Goal: Information Seeking & Learning: Learn about a topic

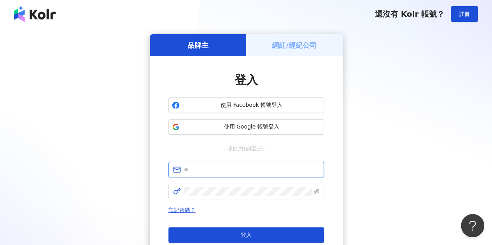
click at [241, 169] on input "text" at bounding box center [251, 170] width 135 height 9
paste input "**********"
type input "**********"
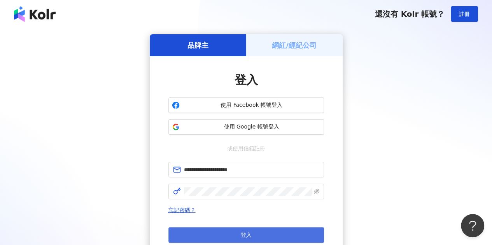
click at [240, 230] on button "登入" at bounding box center [245, 235] width 155 height 16
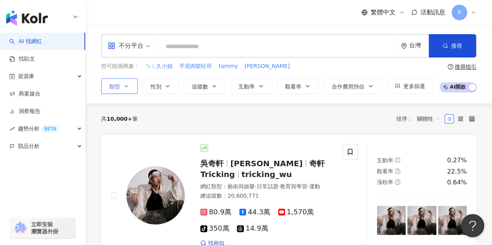
click at [129, 84] on icon "button" at bounding box center [126, 86] width 6 height 6
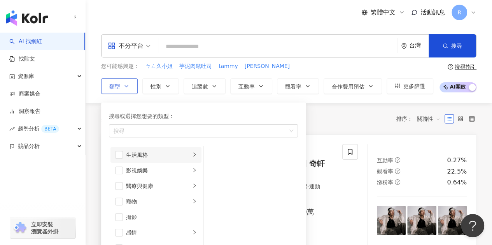
scroll to position [155, 0]
click at [122, 171] on span "button" at bounding box center [119, 171] width 8 height 8
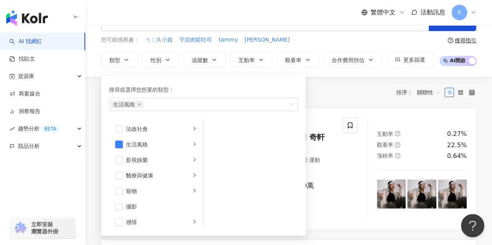
scroll to position [39, 0]
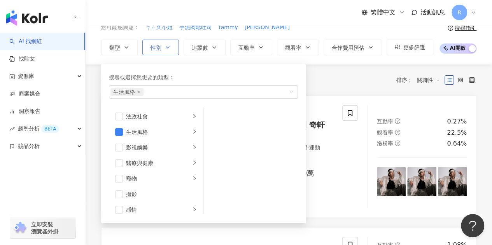
click at [164, 47] on icon "button" at bounding box center [167, 47] width 6 height 6
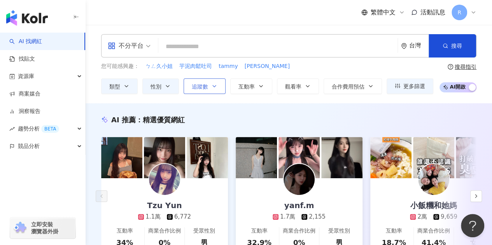
click at [207, 85] on span "追蹤數" at bounding box center [200, 87] width 16 height 6
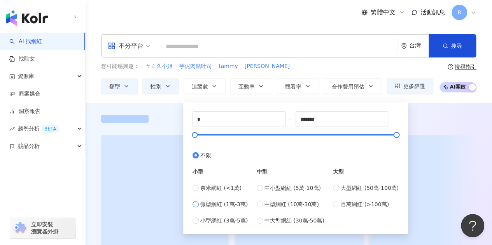
click at [232, 206] on span "微型網紅 (1萬-3萬)" at bounding box center [223, 204] width 47 height 9
type input "*****"
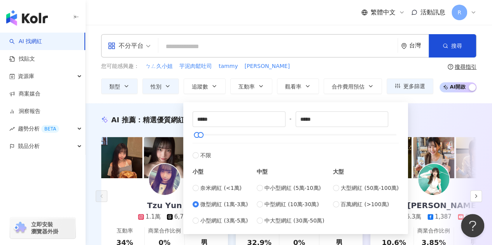
click at [301, 60] on div "不分平台 台灣 搜尋 您可能感興趣： ㄅㄥ久小姐 芋泥肉鬆吐司 tammy emily 類型 性別 追蹤數 互動率 觀看率 合作費用預估 更多篩選 不限 女 …" at bounding box center [289, 64] width 406 height 60
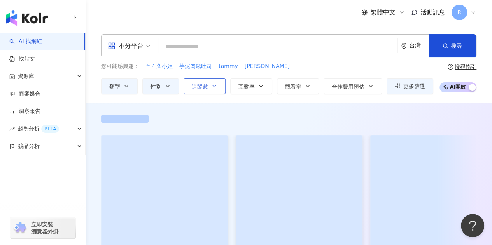
click at [203, 84] on span "追蹤數" at bounding box center [200, 87] width 16 height 6
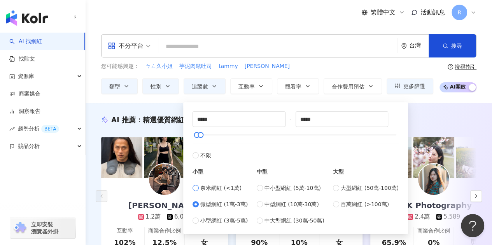
click at [201, 186] on span "奈米網紅 (<1萬)" at bounding box center [220, 188] width 41 height 9
type input "*"
type input "****"
type input "*****"
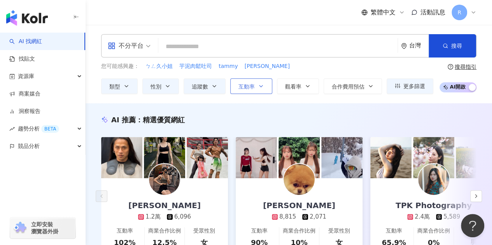
click at [253, 90] on button "互動率" at bounding box center [251, 87] width 42 height 16
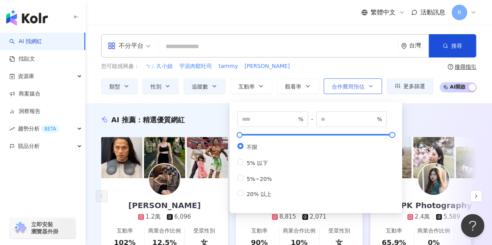
click at [352, 81] on button "合作費用預估" at bounding box center [352, 87] width 58 height 16
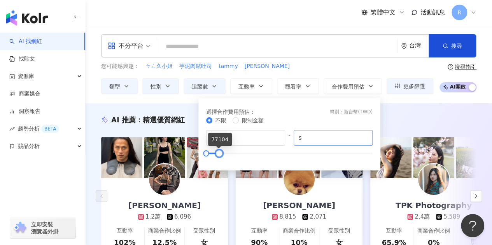
drag, startPoint x: 371, startPoint y: 154, endPoint x: 319, endPoint y: 139, distance: 53.4
click at [218, 147] on div "不限 限制金額 $ * - $ *****" at bounding box center [289, 138] width 166 height 45
drag, startPoint x: 341, startPoint y: 138, endPoint x: 249, endPoint y: 133, distance: 92.3
click at [249, 133] on div "$ * - $ *****" at bounding box center [289, 138] width 166 height 16
click at [361, 122] on div "不限 限制金額" at bounding box center [289, 120] width 166 height 9
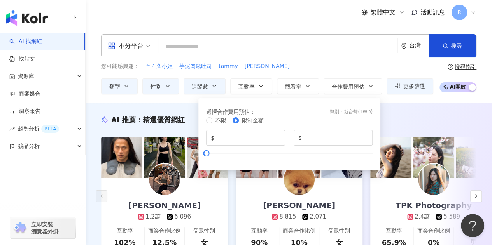
click at [355, 52] on input "search" at bounding box center [277, 46] width 233 height 15
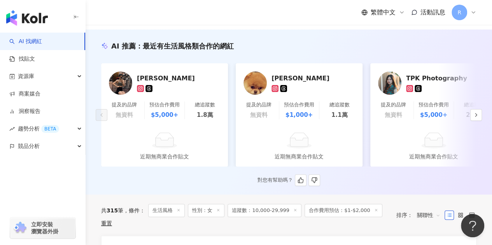
scroll to position [78, 0]
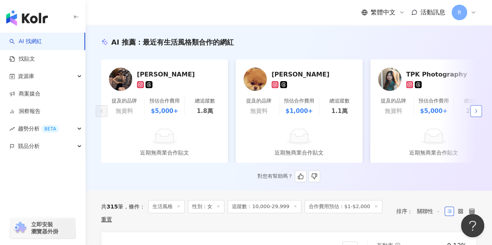
click at [478, 117] on button "button" at bounding box center [476, 111] width 12 height 12
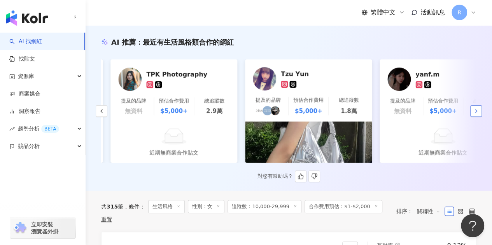
scroll to position [0, 269]
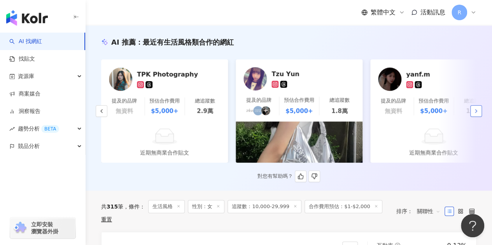
click at [478, 114] on icon "button" at bounding box center [476, 111] width 6 height 6
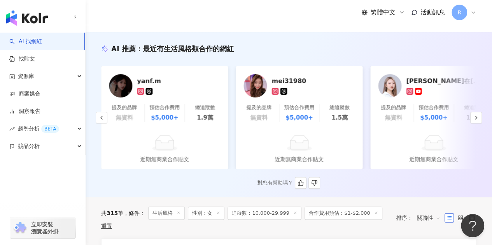
scroll to position [0, 0]
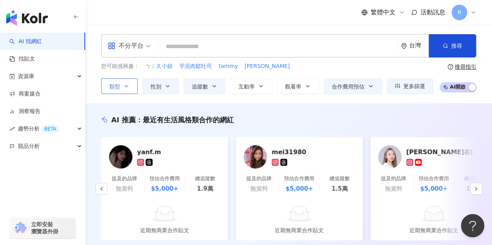
click at [110, 85] on span "類型" at bounding box center [114, 87] width 11 height 6
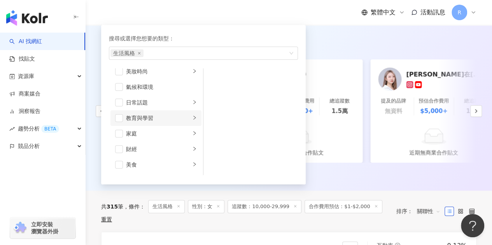
scroll to position [39, 0]
click at [192, 117] on icon "right" at bounding box center [194, 116] width 5 height 5
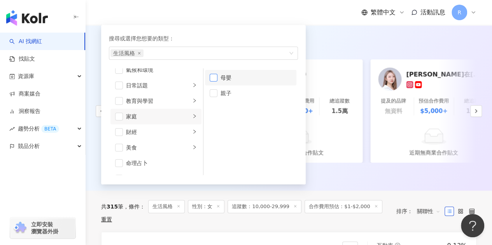
click at [217, 76] on span "button" at bounding box center [213, 78] width 8 height 8
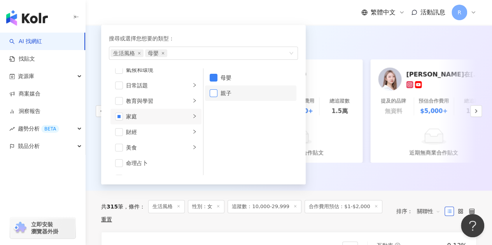
click at [213, 95] on span "button" at bounding box center [213, 93] width 8 height 8
click at [333, 40] on div "AI 推薦 ： 最近有生活風格類合作的網紅" at bounding box center [288, 42] width 375 height 10
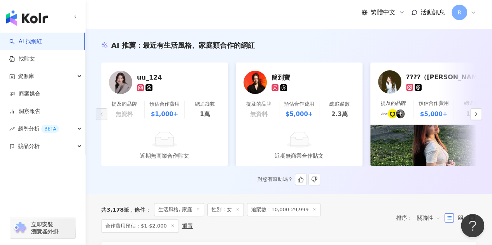
scroll to position [78, 0]
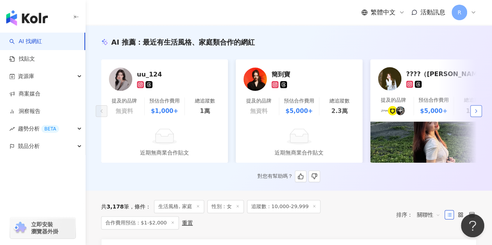
click at [478, 112] on icon "button" at bounding box center [476, 111] width 6 height 6
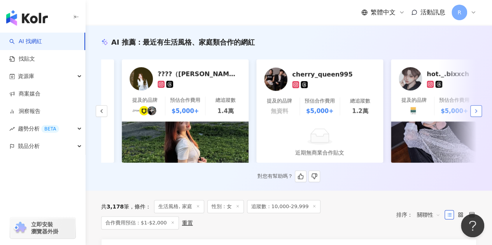
scroll to position [0, 269]
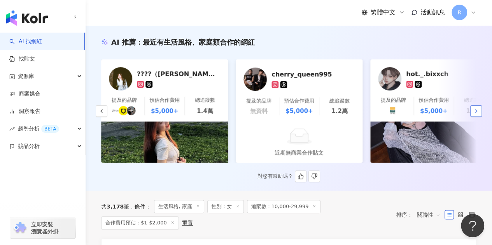
click at [477, 108] on button "button" at bounding box center [476, 111] width 12 height 12
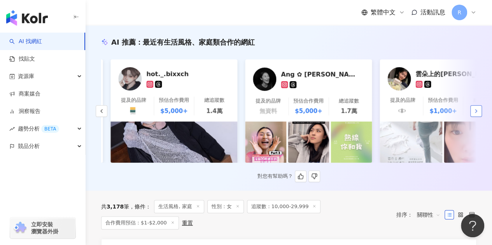
scroll to position [0, 538]
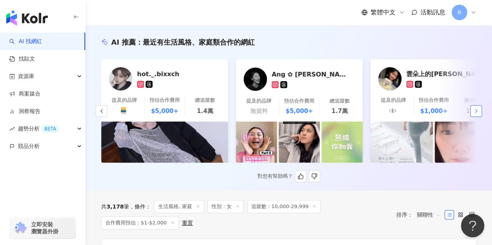
click at [473, 114] on icon "button" at bounding box center [476, 111] width 6 height 6
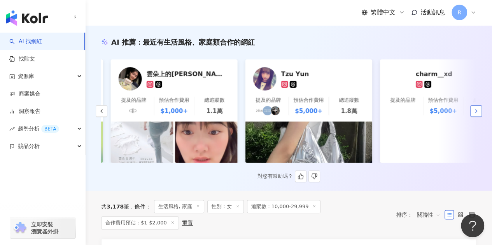
scroll to position [0, 807]
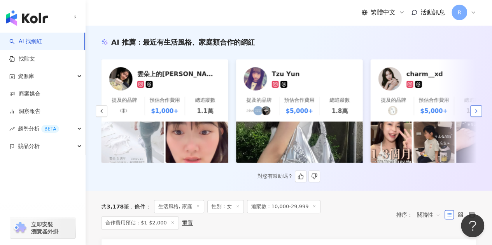
click at [474, 114] on icon "button" at bounding box center [476, 111] width 6 height 6
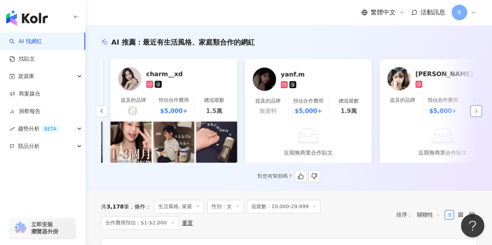
scroll to position [0, 1076]
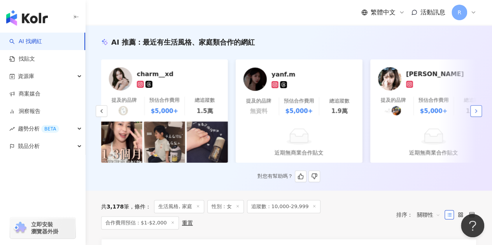
click at [475, 113] on polyline "button" at bounding box center [476, 111] width 2 height 3
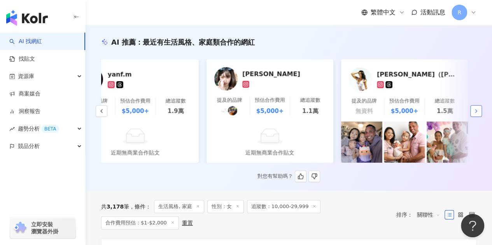
scroll to position [0, 1254]
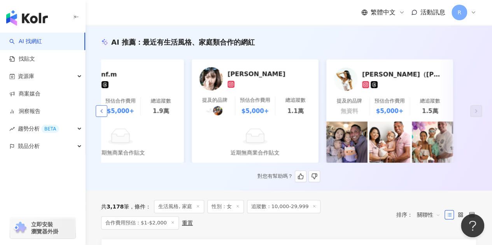
click at [102, 117] on button "button" at bounding box center [102, 111] width 12 height 12
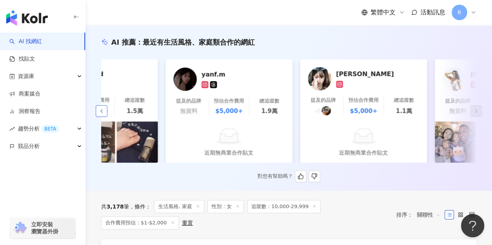
click at [102, 117] on button "button" at bounding box center [102, 111] width 12 height 12
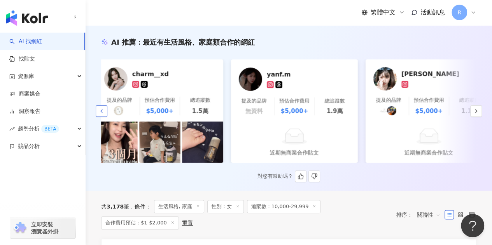
click at [102, 117] on button "button" at bounding box center [102, 111] width 12 height 12
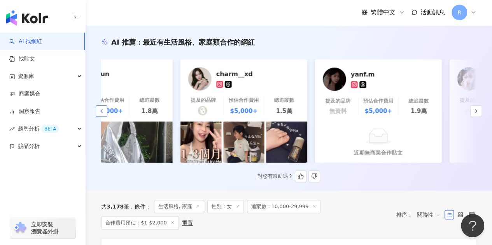
click at [102, 117] on button "button" at bounding box center [102, 111] width 12 height 12
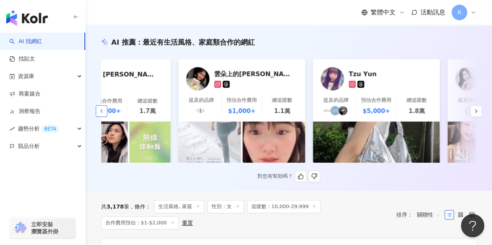
click at [102, 117] on button "button" at bounding box center [102, 111] width 12 height 12
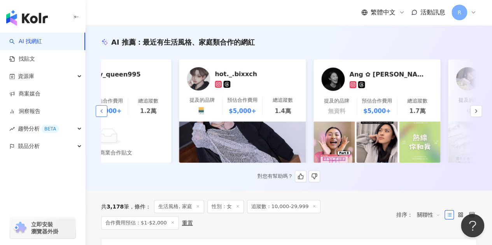
click at [102, 117] on button "button" at bounding box center [102, 111] width 12 height 12
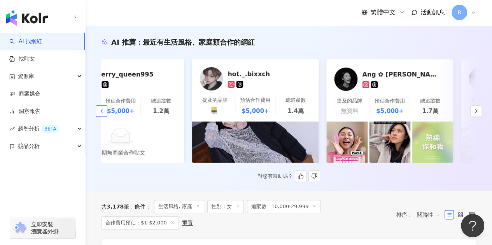
click at [102, 117] on button "button" at bounding box center [102, 111] width 12 height 12
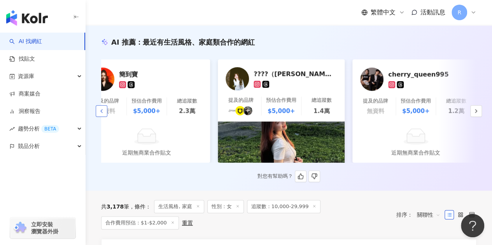
click at [102, 117] on button "button" at bounding box center [102, 111] width 12 height 12
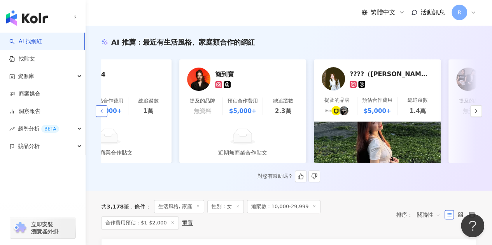
scroll to position [0, 0]
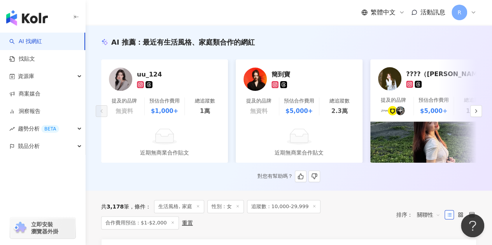
click at [179, 83] on div at bounding box center [178, 84] width 83 height 7
click at [479, 114] on button "button" at bounding box center [476, 111] width 12 height 12
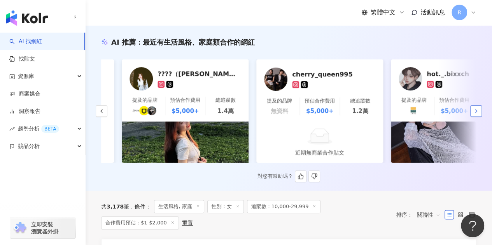
scroll to position [0, 269]
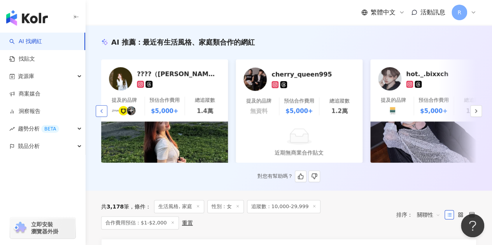
click at [101, 113] on polyline "button" at bounding box center [102, 111] width 2 height 3
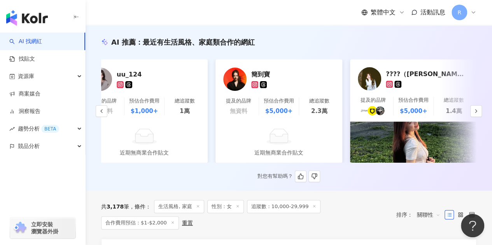
scroll to position [0, 0]
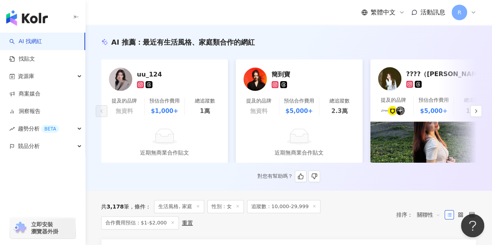
click at [280, 78] on div "簡到寶" at bounding box center [312, 79] width 83 height 18
click at [476, 114] on icon "button" at bounding box center [476, 111] width 6 height 6
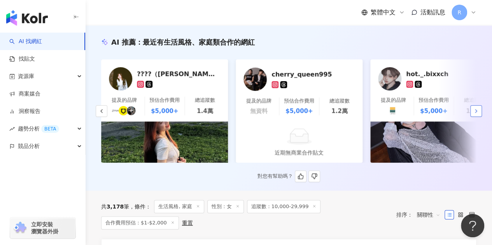
click at [477, 114] on icon "button" at bounding box center [476, 111] width 6 height 6
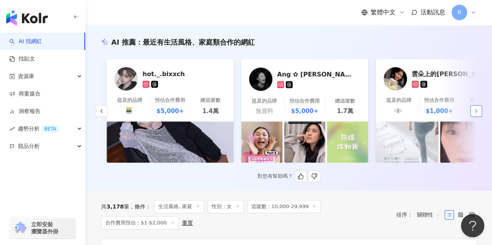
scroll to position [0, 538]
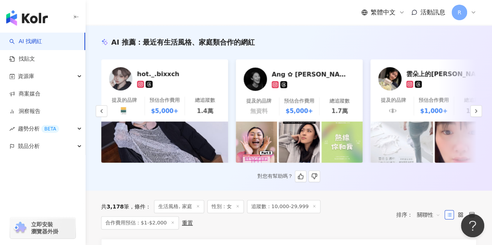
click at [289, 75] on div "Ang ✿ 郁雯" at bounding box center [310, 74] width 78 height 8
click at [436, 84] on div at bounding box center [447, 84] width 83 height 7
click at [476, 112] on icon "button" at bounding box center [476, 111] width 6 height 6
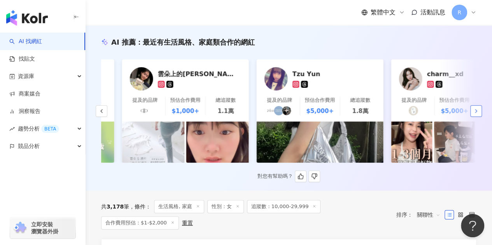
scroll to position [0, 807]
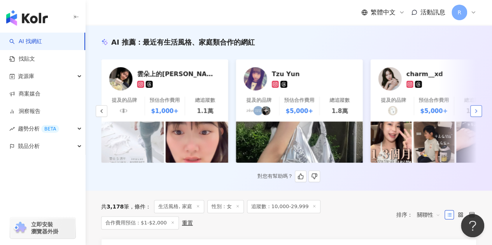
click at [476, 112] on icon "button" at bounding box center [476, 111] width 6 height 6
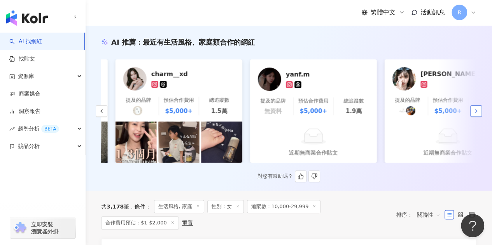
scroll to position [0, 1076]
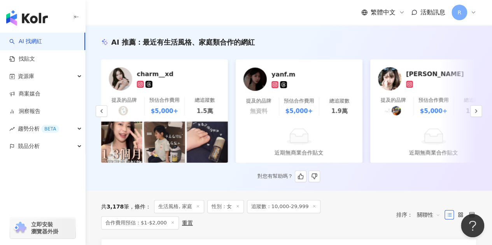
click at [156, 75] on div "charm__xd" at bounding box center [176, 74] width 78 height 8
click at [478, 117] on button "button" at bounding box center [476, 111] width 12 height 12
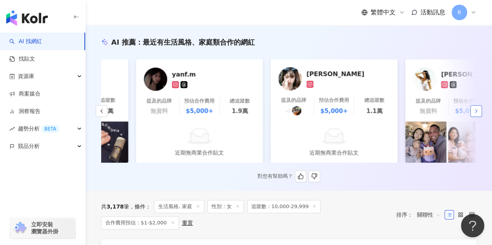
scroll to position [0, 1254]
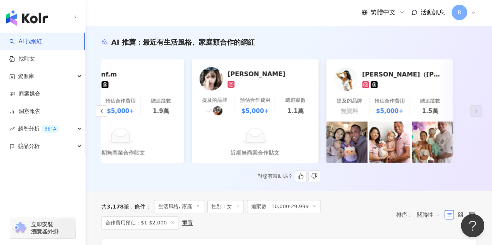
click at [262, 77] on div "劉瑾樺" at bounding box center [266, 74] width 78 height 8
click at [100, 111] on icon "button" at bounding box center [101, 111] width 6 height 6
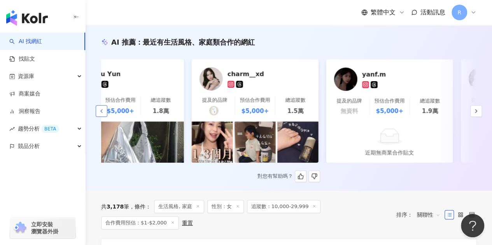
click at [100, 111] on icon "button" at bounding box center [101, 111] width 6 height 6
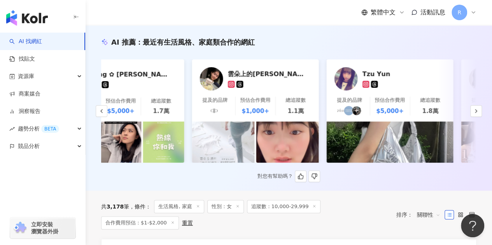
scroll to position [0, 0]
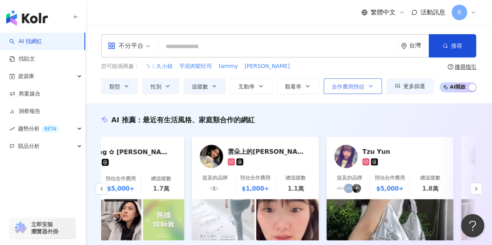
click at [345, 92] on button "合作費用預估" at bounding box center [352, 87] width 58 height 16
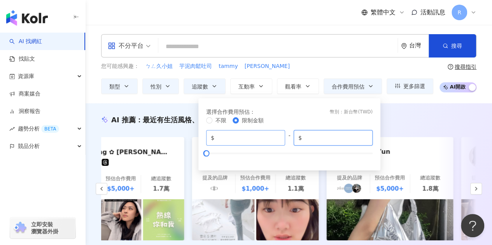
drag, startPoint x: 329, startPoint y: 140, endPoint x: 265, endPoint y: 132, distance: 64.3
click at [265, 132] on div "$ * - $ ****" at bounding box center [289, 138] width 166 height 16
type input "****"
click at [433, 123] on div "AI 推薦 ： 最近有生活風格、家庭類合作的網紅" at bounding box center [288, 120] width 375 height 10
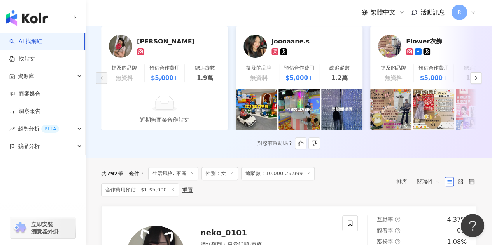
scroll to position [39, 0]
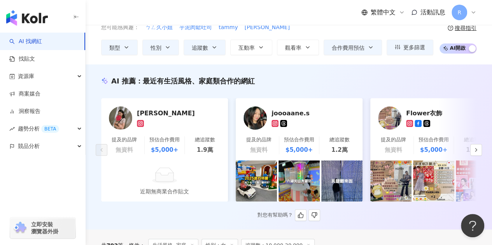
click at [290, 113] on div "joooaane.s" at bounding box center [310, 113] width 78 height 8
click at [482, 156] on div "AI 推薦 ： 最近有生活風格、家庭類合作的網紅 Joanna 提及的品牌 無資料 預估合作費用 $5,000+ 總追蹤數 1.9萬 近期無商業合作貼文 jo…" at bounding box center [289, 148] width 406 height 145
click at [476, 150] on icon "button" at bounding box center [476, 150] width 6 height 6
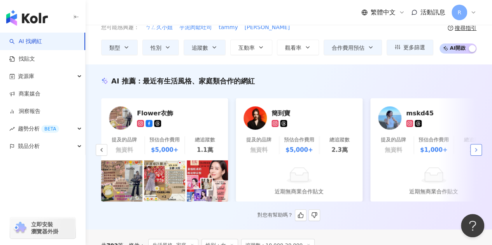
click at [476, 151] on icon "button" at bounding box center [476, 150] width 6 height 6
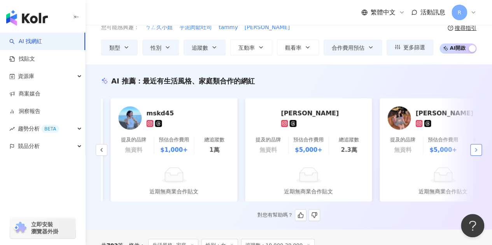
scroll to position [0, 538]
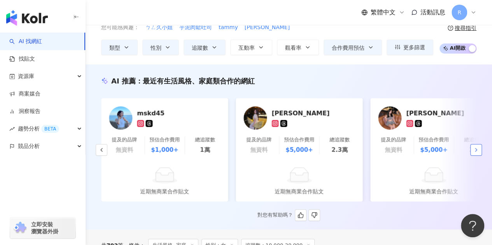
click at [476, 152] on polyline "button" at bounding box center [476, 149] width 2 height 3
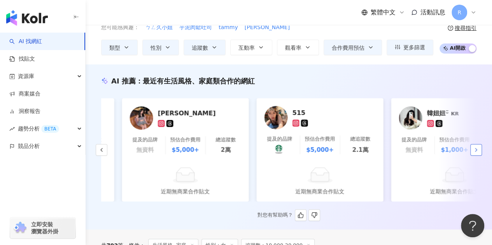
scroll to position [0, 807]
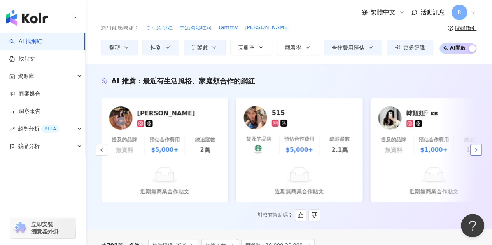
click at [476, 153] on icon "button" at bounding box center [476, 150] width 6 height 6
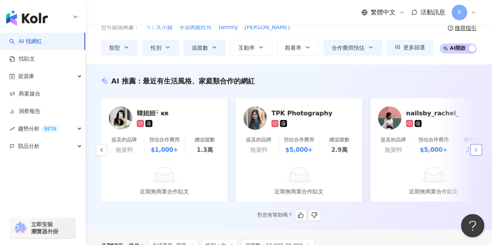
click at [476, 153] on icon "button" at bounding box center [476, 150] width 6 height 6
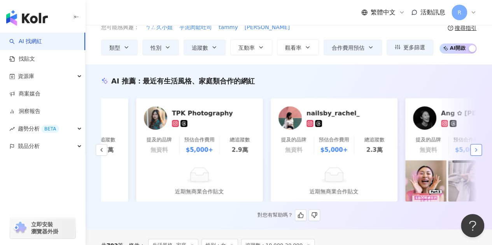
scroll to position [0, 1254]
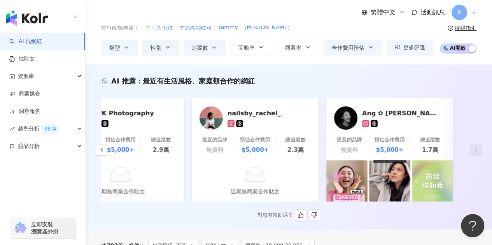
click at [256, 112] on div "nailsby_rachel_" at bounding box center [266, 113] width 78 height 8
click at [99, 153] on icon "button" at bounding box center [101, 150] width 6 height 6
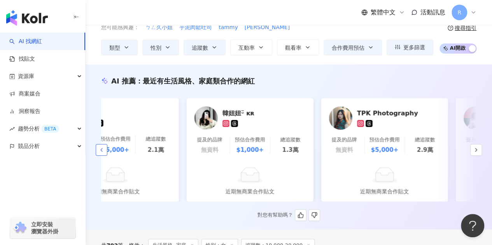
scroll to position [0, 985]
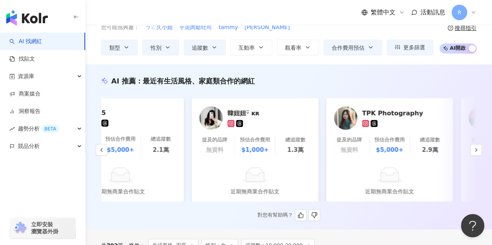
click at [286, 110] on div "韓妞妞ᵕ̈ ᴋʀ" at bounding box center [266, 113] width 78 height 8
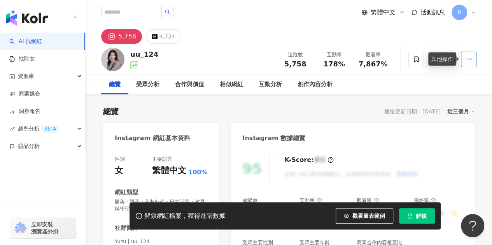
click at [468, 57] on icon "button" at bounding box center [468, 59] width 7 height 7
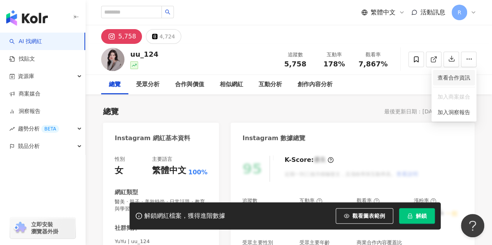
click at [466, 77] on span "查看合作資訊" at bounding box center [453, 77] width 33 height 9
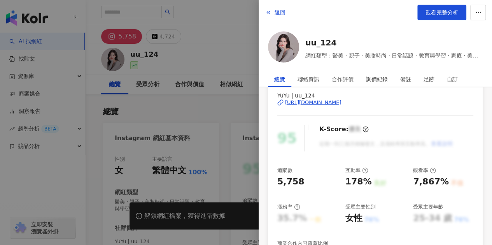
scroll to position [78, 0]
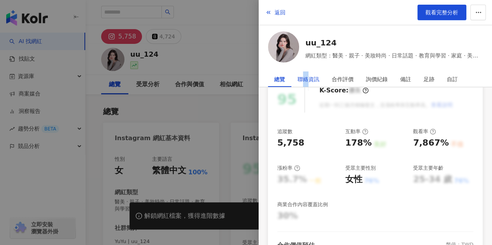
click at [305, 77] on div "聯絡資訊" at bounding box center [308, 80] width 22 height 16
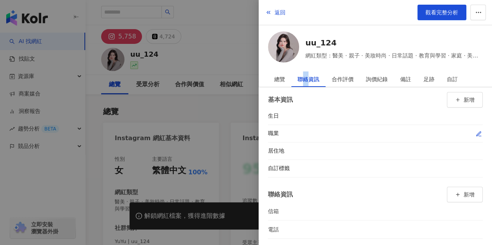
scroll to position [6, 0]
click at [287, 76] on div "總覽" at bounding box center [279, 80] width 23 height 16
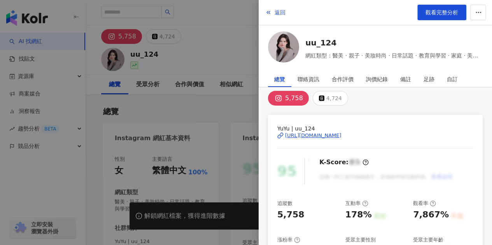
click at [182, 55] on div at bounding box center [246, 122] width 492 height 245
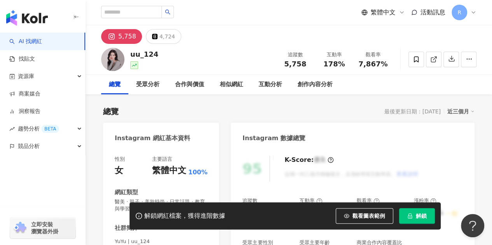
click at [124, 38] on div "5,758" at bounding box center [127, 36] width 18 height 11
click at [474, 59] on button "button" at bounding box center [469, 60] width 16 height 16
click at [381, 85] on div "總覽 受眾分析 合作與價值 相似網紅 互動分析 創作內容分析" at bounding box center [288, 84] width 375 height 19
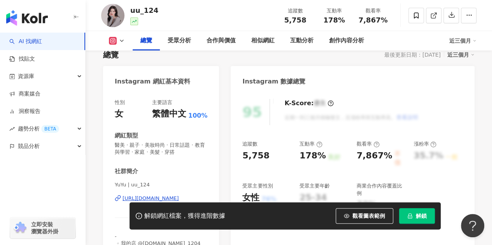
scroll to position [155, 0]
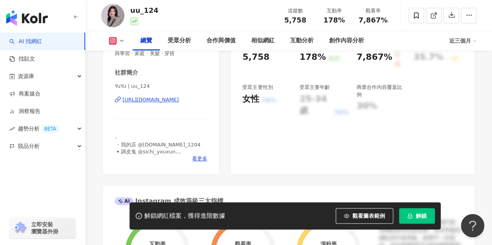
click at [148, 102] on div "https://www.instagram.com/uu_124/" at bounding box center [150, 99] width 56 height 7
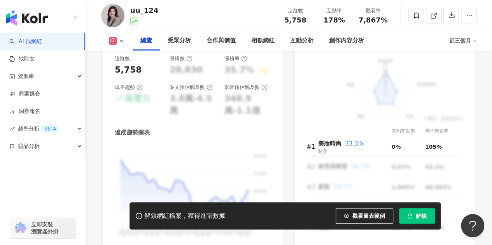
scroll to position [544, 0]
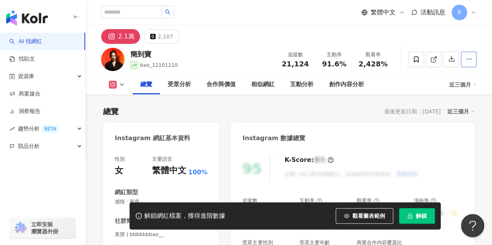
scroll to position [117, 0]
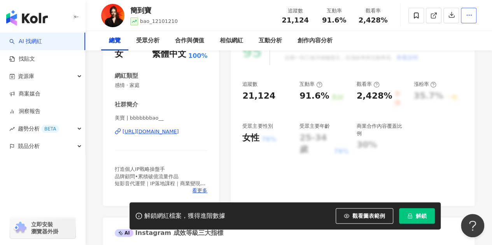
click at [474, 14] on button "button" at bounding box center [469, 16] width 16 height 16
click at [459, 36] on span "查看合作資訊" at bounding box center [453, 34] width 33 height 9
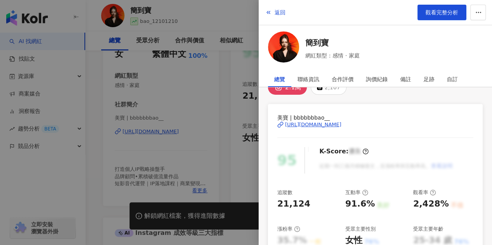
scroll to position [0, 0]
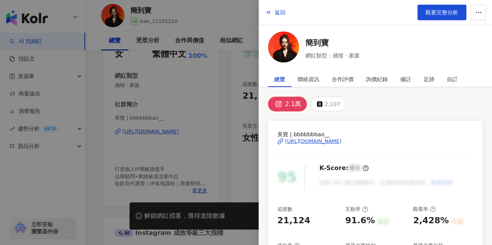
click at [340, 138] on div "https://www.instagram.com/bbbbbbbao__/" at bounding box center [313, 141] width 56 height 7
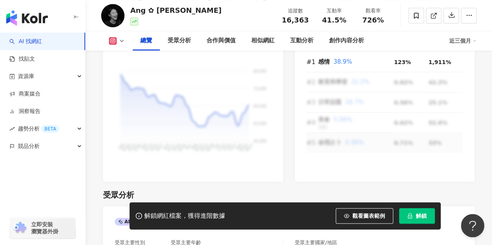
scroll to position [505, 0]
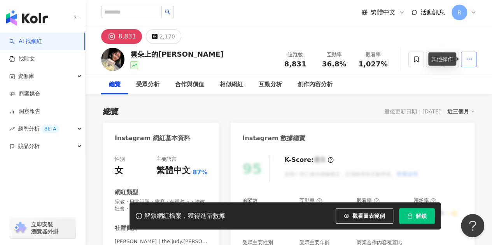
click at [466, 52] on button "button" at bounding box center [469, 60] width 16 height 16
drag, startPoint x: 340, startPoint y: 112, endPoint x: 218, endPoint y: 108, distance: 121.3
click at [340, 112] on div "總覽 最後更新日期：2025/8/11 近三個月" at bounding box center [288, 111] width 371 height 11
click at [123, 37] on div "8,831" at bounding box center [127, 36] width 18 height 11
click at [468, 64] on button "button" at bounding box center [469, 60] width 16 height 16
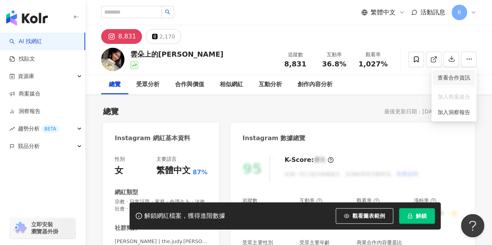
click at [454, 77] on span "查看合作資訊" at bounding box center [453, 77] width 33 height 9
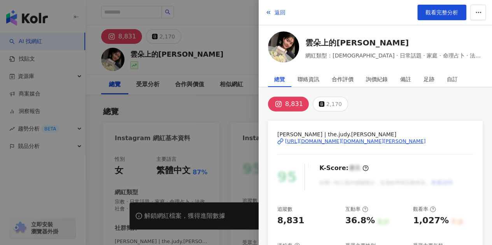
click at [361, 143] on div "https://www.instagram.com/the.judy.lee/" at bounding box center [355, 141] width 140 height 7
click at [234, 30] on div at bounding box center [246, 122] width 492 height 245
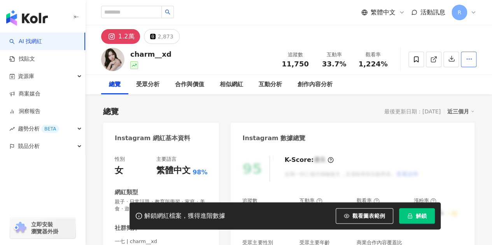
click at [466, 58] on icon "button" at bounding box center [468, 59] width 7 height 7
click at [458, 78] on span "查看合作資訊" at bounding box center [453, 77] width 33 height 9
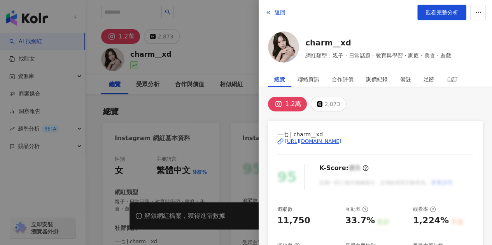
click at [329, 140] on div "[URL][DOMAIN_NAME]" at bounding box center [313, 141] width 56 height 7
click at [225, 35] on div at bounding box center [246, 122] width 492 height 245
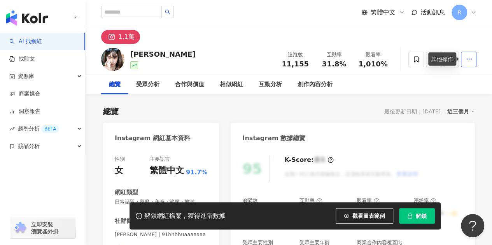
click at [469, 59] on circle "button" at bounding box center [468, 59] width 1 height 1
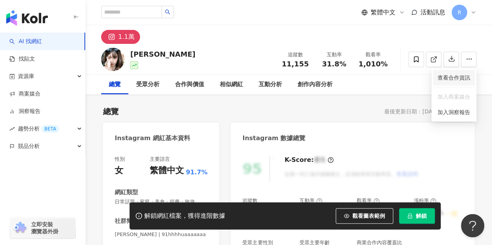
click at [446, 79] on span "查看合作資訊" at bounding box center [453, 77] width 33 height 9
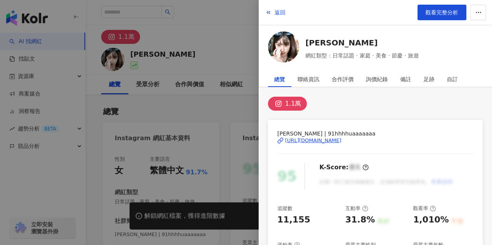
click at [314, 140] on div "https://www.instagram.com/91hhhhuaaaaaaa/" at bounding box center [313, 140] width 56 height 7
click at [325, 142] on div "https://www.instagram.com/91hhhhuaaaaaaa/" at bounding box center [313, 140] width 56 height 7
click at [222, 48] on div at bounding box center [246, 122] width 492 height 245
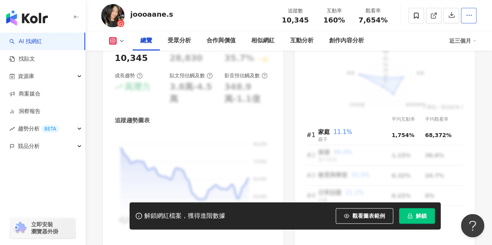
click at [468, 19] on icon "button" at bounding box center [468, 15] width 7 height 7
click at [471, 16] on circle "button" at bounding box center [471, 15] width 1 height 1
click at [472, 23] on button "button" at bounding box center [469, 16] width 16 height 16
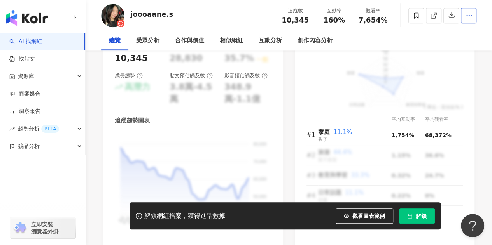
scroll to position [7, 0]
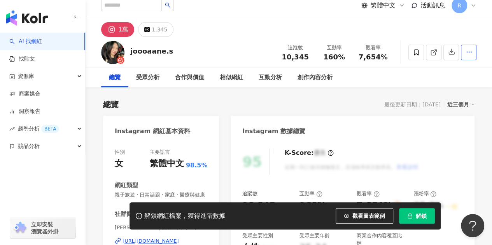
click at [469, 55] on icon "button" at bounding box center [468, 52] width 7 height 7
click at [466, 59] on button "button" at bounding box center [469, 53] width 16 height 16
click at [447, 72] on span "查看合作資訊" at bounding box center [453, 70] width 33 height 9
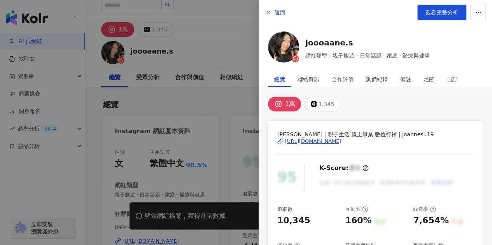
click at [341, 141] on div "https://www.instagram.com/joannesu19/" at bounding box center [313, 141] width 56 height 7
click at [279, 142] on icon at bounding box center [280, 141] width 6 height 6
click at [336, 41] on link "joooaane.s" at bounding box center [367, 42] width 124 height 11
click at [200, 105] on div at bounding box center [246, 122] width 492 height 245
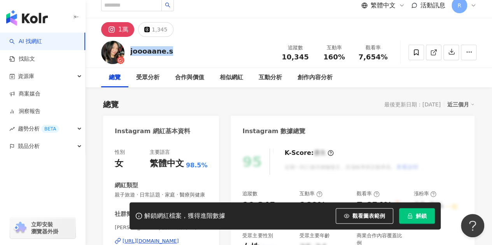
drag, startPoint x: 173, startPoint y: 54, endPoint x: 128, endPoint y: 52, distance: 44.7
click at [128, 52] on div "joooaane.s 追蹤數 10,345 互動率 160% 觀看率 7,654%" at bounding box center [289, 52] width 406 height 31
copy div "joooaane.s"
click at [470, 51] on icon "button" at bounding box center [468, 52] width 7 height 7
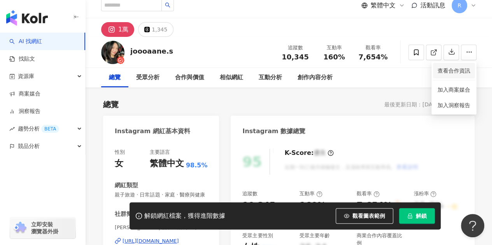
click at [449, 68] on span "查看合作資訊" at bounding box center [453, 70] width 33 height 9
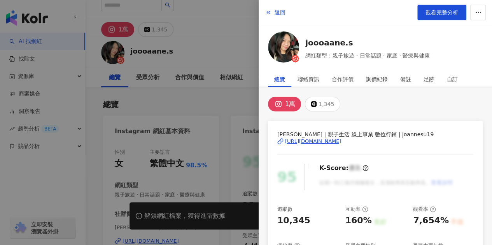
click at [223, 105] on div at bounding box center [246, 122] width 492 height 245
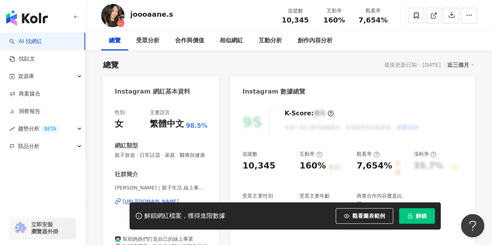
scroll to position [0, 0]
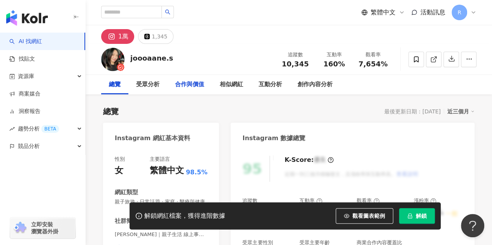
click at [191, 88] on div "合作與價值" at bounding box center [189, 84] width 29 height 9
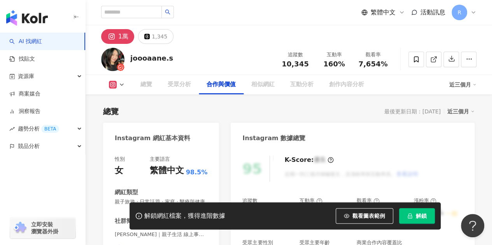
scroll to position [1051, 0]
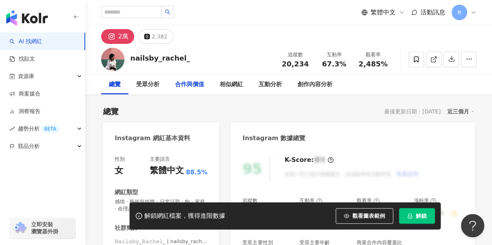
click at [197, 85] on div "合作與價值" at bounding box center [189, 84] width 29 height 9
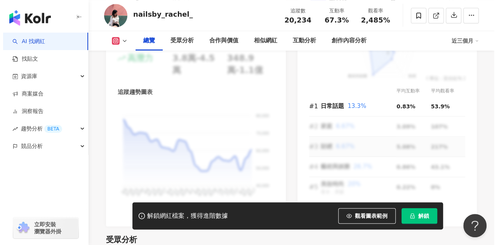
scroll to position [429, 0]
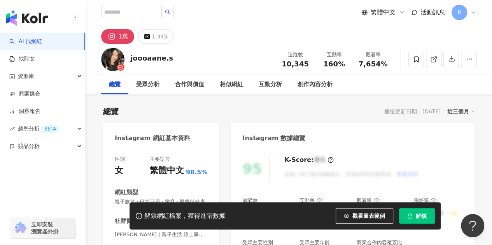
click at [120, 37] on div "1萬" at bounding box center [123, 36] width 10 height 11
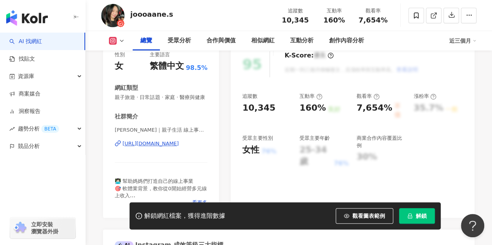
scroll to position [117, 0]
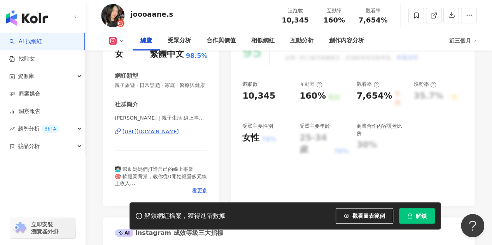
click at [179, 135] on div "[URL][DOMAIN_NAME]" at bounding box center [150, 131] width 56 height 7
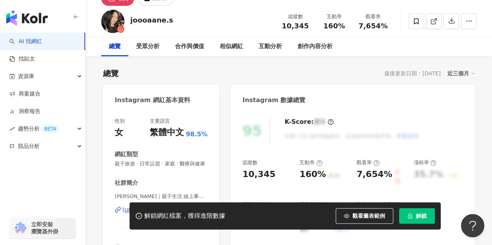
scroll to position [0, 0]
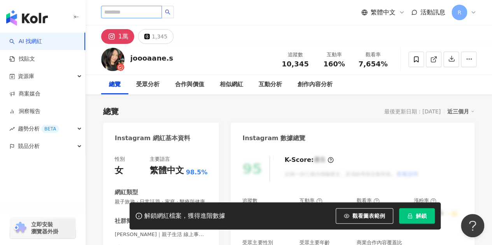
click at [128, 9] on input "search" at bounding box center [131, 12] width 61 height 12
type input "****"
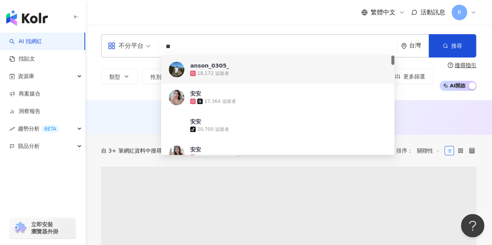
type input "*"
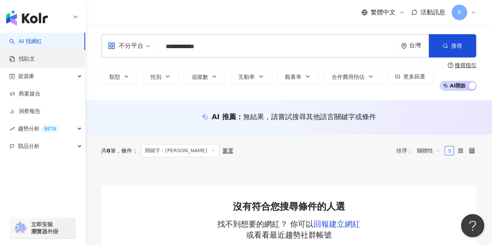
type input "**********"
click at [35, 59] on link "找貼文" at bounding box center [22, 59] width 26 height 8
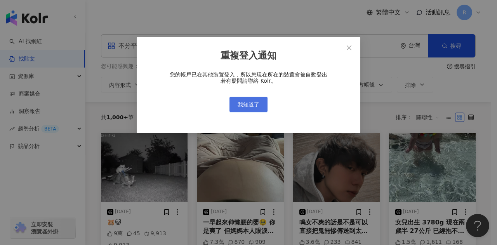
click at [240, 102] on span "我知道了" at bounding box center [249, 104] width 22 height 6
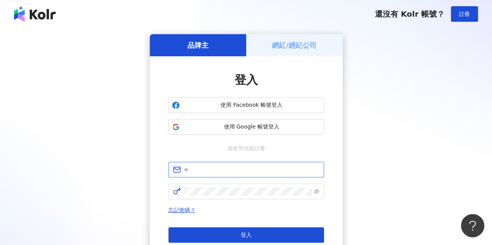
type input "**********"
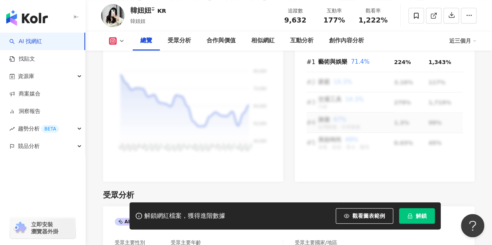
scroll to position [389, 0]
